Goal: Check status: Check status

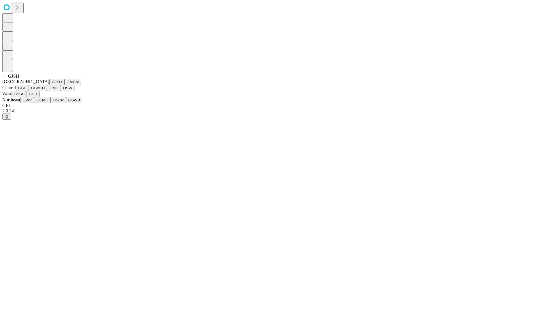
click at [49, 85] on button "GJSH" at bounding box center [56, 82] width 15 height 6
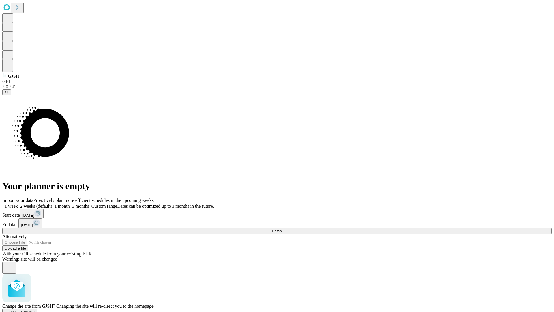
click at [35, 309] on span "Confirm" at bounding box center [28, 311] width 14 height 4
click at [52, 203] on label "2 weeks (default)" at bounding box center [35, 205] width 34 height 5
click at [282, 229] on span "Fetch" at bounding box center [277, 231] width 10 height 4
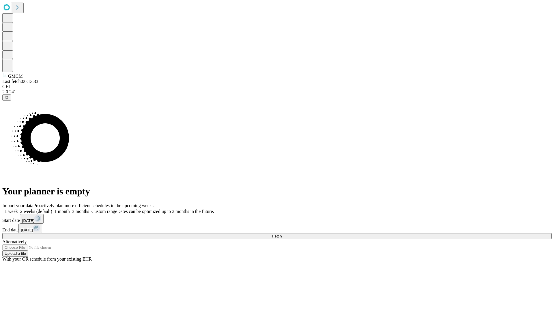
click at [52, 209] on label "2 weeks (default)" at bounding box center [35, 211] width 34 height 5
click at [282, 234] on span "Fetch" at bounding box center [277, 236] width 10 height 4
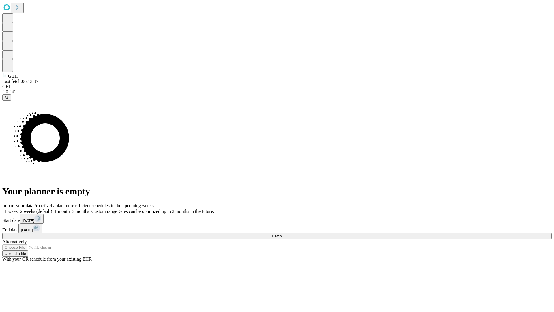
click at [52, 209] on label "2 weeks (default)" at bounding box center [35, 211] width 34 height 5
click at [282, 234] on span "Fetch" at bounding box center [277, 236] width 10 height 4
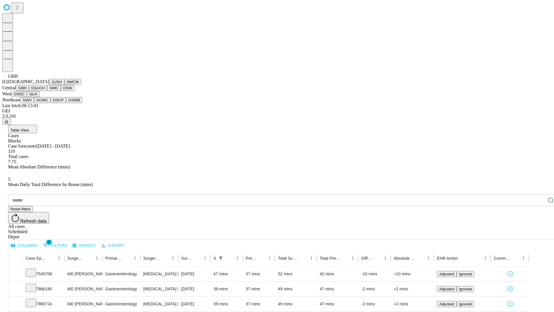
click at [45, 91] on button "GSACH" at bounding box center [38, 88] width 18 height 6
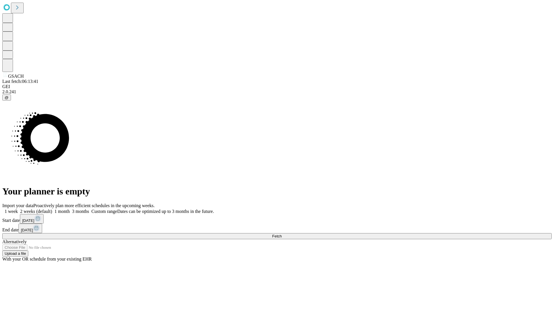
click at [52, 209] on label "2 weeks (default)" at bounding box center [35, 211] width 34 height 5
click at [282, 234] on span "Fetch" at bounding box center [277, 236] width 10 height 4
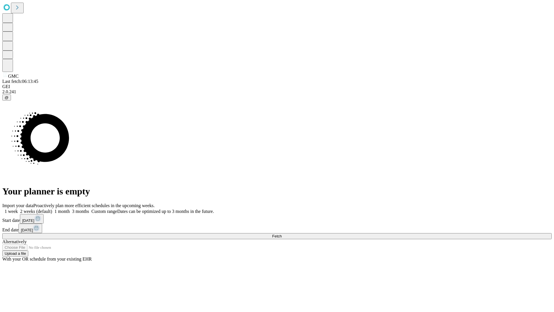
click at [52, 209] on label "2 weeks (default)" at bounding box center [35, 211] width 34 height 5
click at [282, 234] on span "Fetch" at bounding box center [277, 236] width 10 height 4
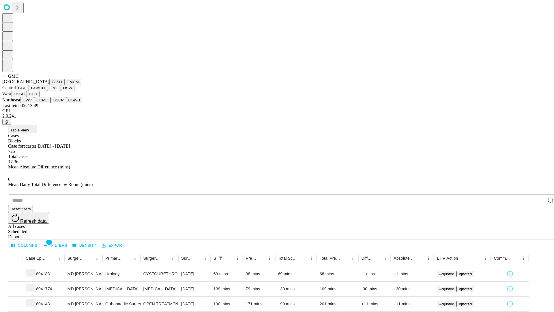
click at [61, 91] on button "OSW" at bounding box center [68, 88] width 14 height 6
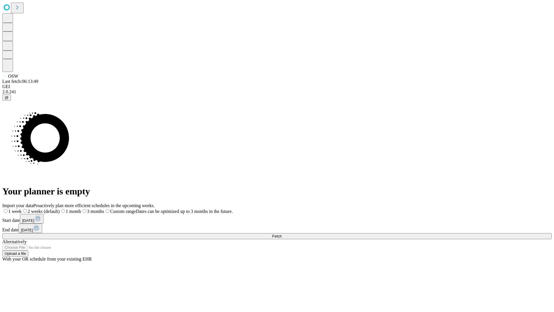
click at [60, 209] on label "2 weeks (default)" at bounding box center [41, 211] width 38 height 5
click at [282, 234] on span "Fetch" at bounding box center [277, 236] width 10 height 4
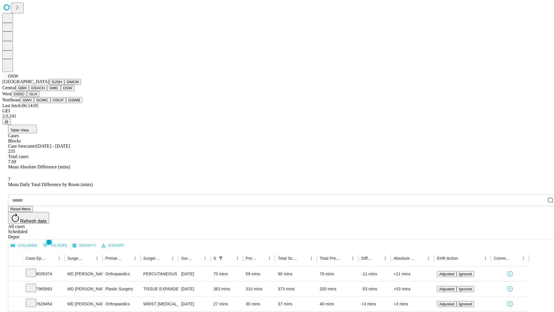
click at [27, 97] on button "OSSC" at bounding box center [20, 94] width 16 height 6
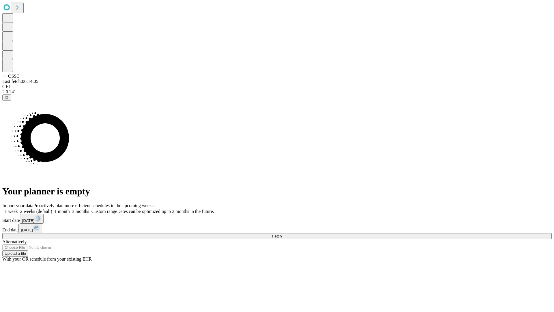
click at [52, 209] on label "2 weeks (default)" at bounding box center [35, 211] width 34 height 5
click at [282, 234] on span "Fetch" at bounding box center [277, 236] width 10 height 4
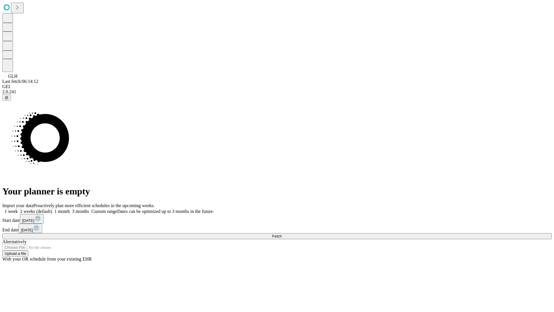
click at [52, 209] on label "2 weeks (default)" at bounding box center [35, 211] width 34 height 5
click at [282, 234] on span "Fetch" at bounding box center [277, 236] width 10 height 4
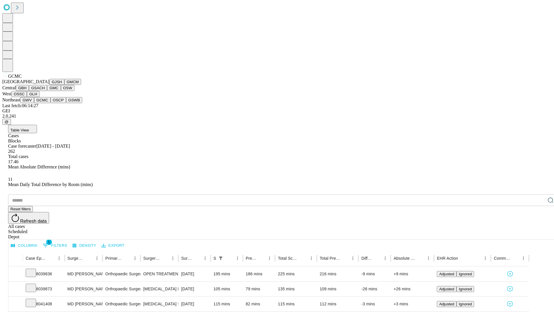
click at [50, 103] on button "OSCP" at bounding box center [58, 100] width 16 height 6
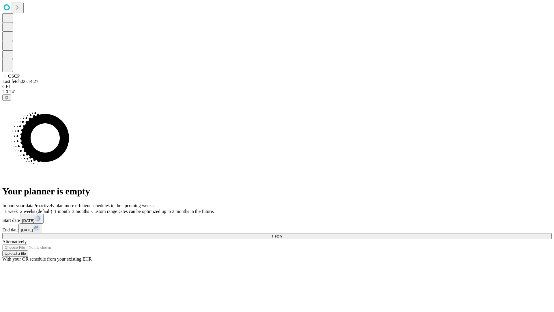
click at [282, 234] on span "Fetch" at bounding box center [277, 236] width 10 height 4
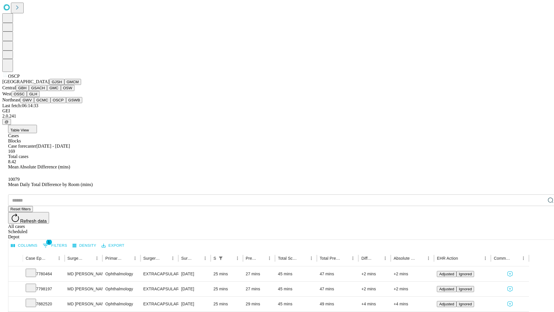
click at [66, 103] on button "GSWB" at bounding box center [74, 100] width 16 height 6
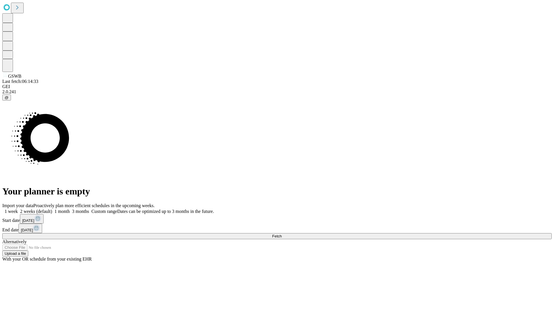
click at [52, 209] on label "2 weeks (default)" at bounding box center [35, 211] width 34 height 5
click at [282, 234] on span "Fetch" at bounding box center [277, 236] width 10 height 4
